Goal: Task Accomplishment & Management: Use online tool/utility

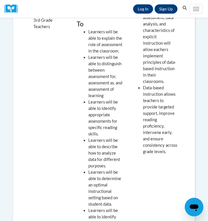
scroll to position [212, 0]
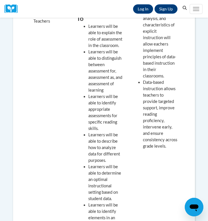
click at [140, 12] on link "Log In" at bounding box center [143, 8] width 20 height 9
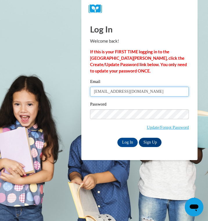
type input "sarahp1105@gmail.com"
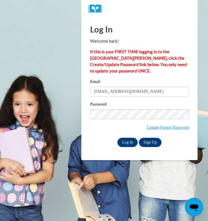
click at [128, 143] on input "Log In" at bounding box center [127, 142] width 20 height 9
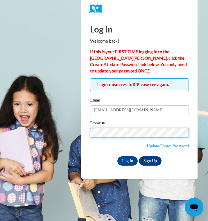
click at [127, 160] on input "Log In" at bounding box center [127, 160] width 20 height 9
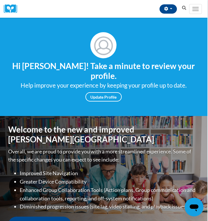
scroll to position [0, 1]
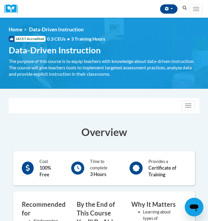
click at [61, 53] on span "Data-Driven Instruction" at bounding box center [55, 50] width 92 height 10
click at [91, 109] on div "Toggle navigation" at bounding box center [104, 105] width 190 height 14
click at [185, 109] on button "Toggle navigation" at bounding box center [187, 106] width 13 height 10
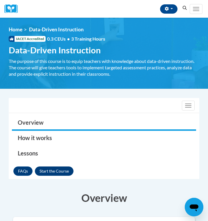
click at [60, 169] on button "Enroll" at bounding box center [54, 170] width 39 height 9
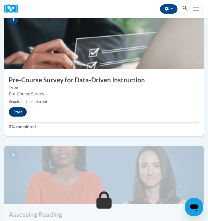
scroll to position [139, 0]
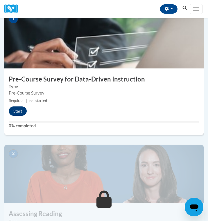
click at [18, 112] on button "Start" at bounding box center [18, 110] width 18 height 9
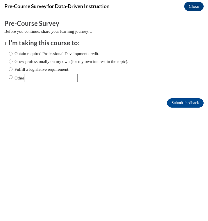
scroll to position [0, 0]
click at [121, 64] on label "Grow professionally on my own (for my own interest in the topic)." at bounding box center [68, 61] width 119 height 6
click at [12, 64] on input "Grow professionally on my own (for my own interest in the topic)." at bounding box center [11, 61] width 4 height 6
radio input "true"
click at [185, 104] on input "Submit feedback" at bounding box center [185, 102] width 37 height 9
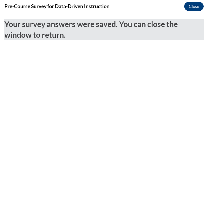
click at [198, 8] on button "Close" at bounding box center [193, 6] width 19 height 9
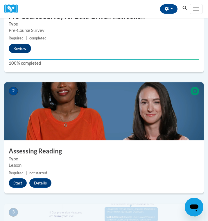
scroll to position [200, 0]
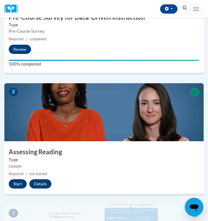
click at [21, 184] on button "Start" at bounding box center [18, 183] width 18 height 9
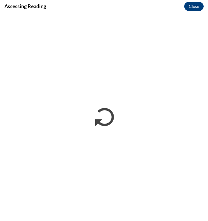
scroll to position [0, 0]
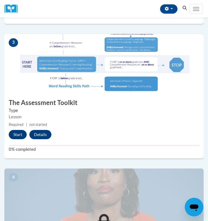
scroll to position [391, 0]
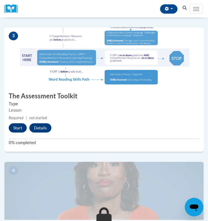
click at [19, 127] on button "Start" at bounding box center [18, 127] width 18 height 9
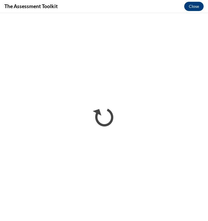
scroll to position [0, 0]
